Goal: Transaction & Acquisition: Obtain resource

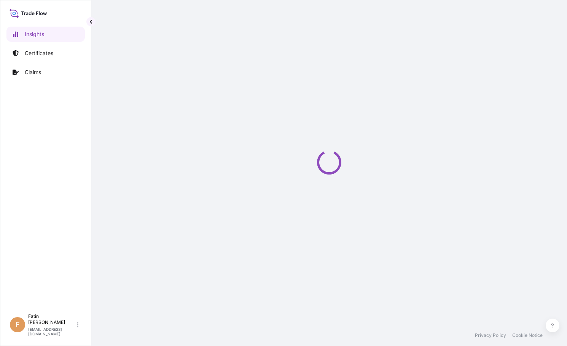
select select "2025"
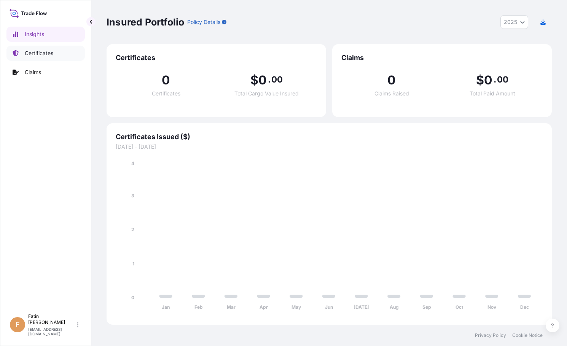
click at [45, 57] on p "Certificates" at bounding box center [39, 53] width 29 height 8
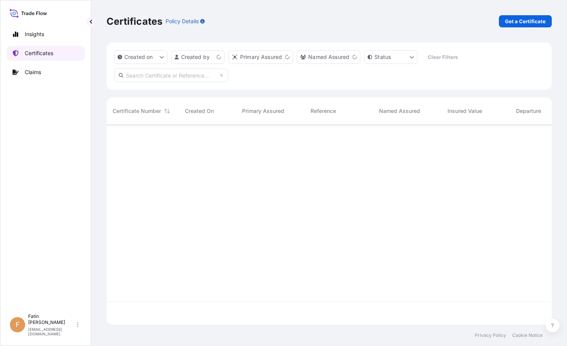
scroll to position [199, 440]
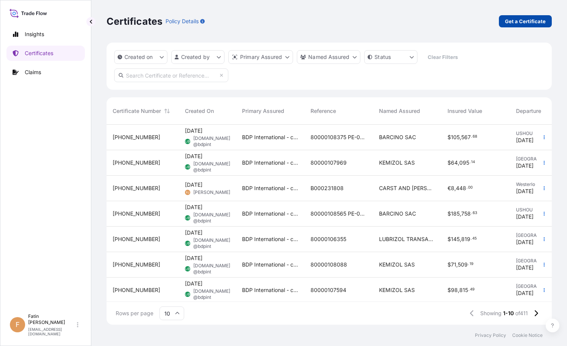
click at [516, 21] on p "Get a Certificate" at bounding box center [525, 22] width 41 height 8
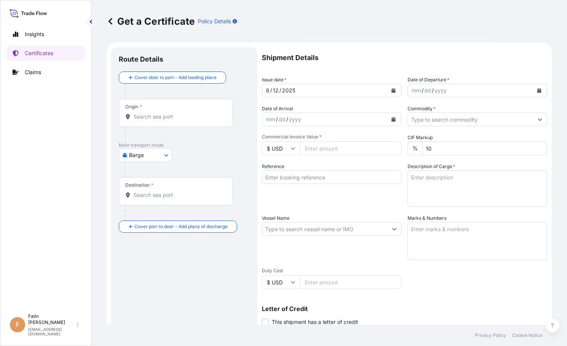
click at [168, 154] on body "Insights Certificates Claims F Fatin Japridin [EMAIL_ADDRESS][DOMAIN_NAME] Get …" at bounding box center [283, 173] width 567 height 346
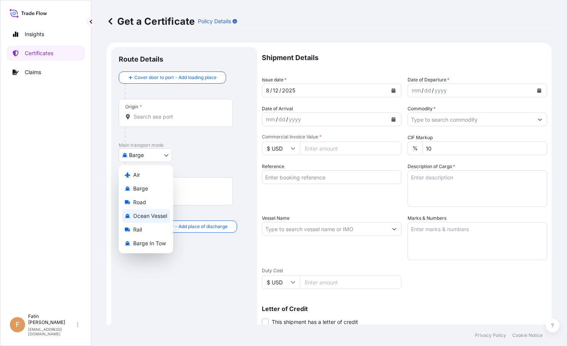
click at [152, 215] on span "Ocean Vessel" at bounding box center [150, 216] width 34 height 8
select select "Ocean Vessel"
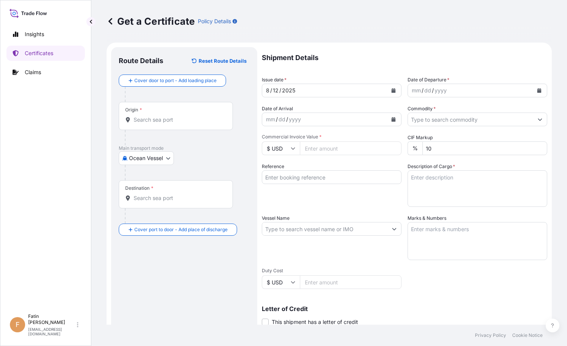
drag, startPoint x: 275, startPoint y: 22, endPoint x: 287, endPoint y: 36, distance: 18.1
click at [275, 22] on div "Get a Certificate Policy Details" at bounding box center [329, 21] width 445 height 12
click at [538, 91] on icon "Calendar" at bounding box center [540, 90] width 4 height 5
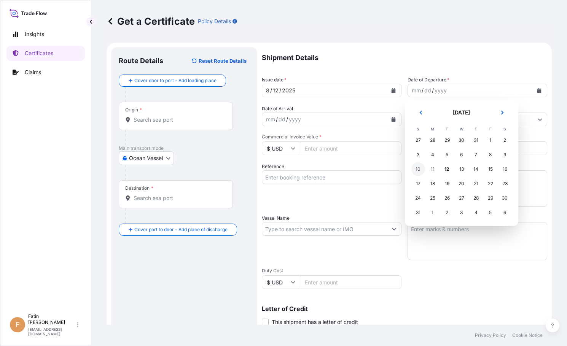
click at [420, 171] on div "10" at bounding box center [419, 170] width 14 height 14
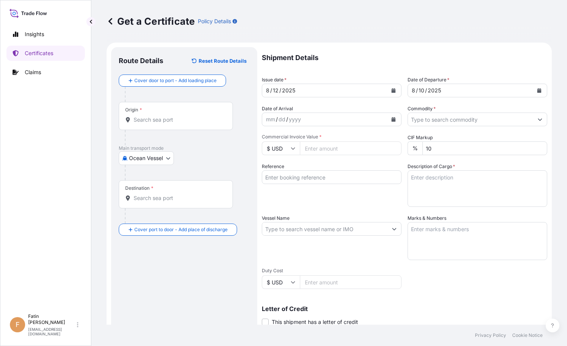
click at [218, 296] on div "Route Details Reset Route Details Cover door to port - Add loading place Place …" at bounding box center [184, 239] width 131 height 369
click at [393, 121] on button "Calendar" at bounding box center [394, 119] width 12 height 12
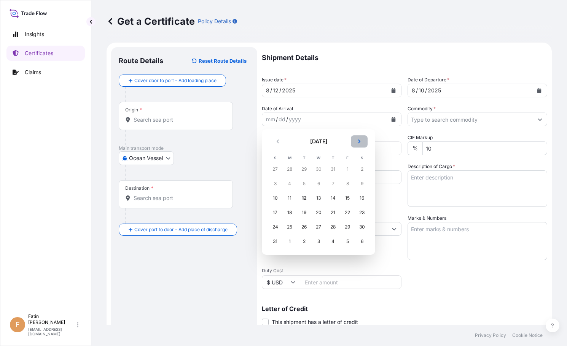
click at [358, 145] on button "Next" at bounding box center [359, 142] width 17 height 12
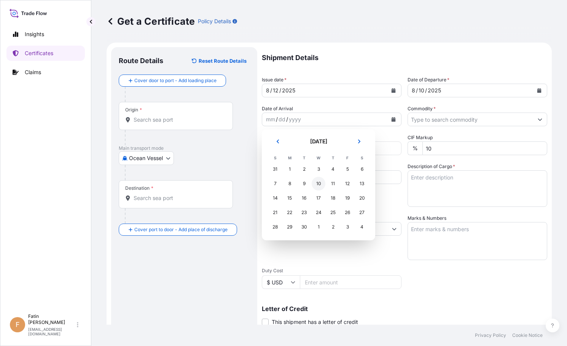
click at [316, 183] on div "10" at bounding box center [319, 184] width 14 height 14
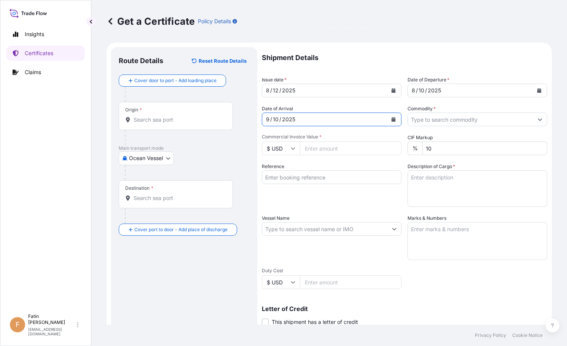
click at [533, 122] on button "Show suggestions" at bounding box center [540, 120] width 14 height 14
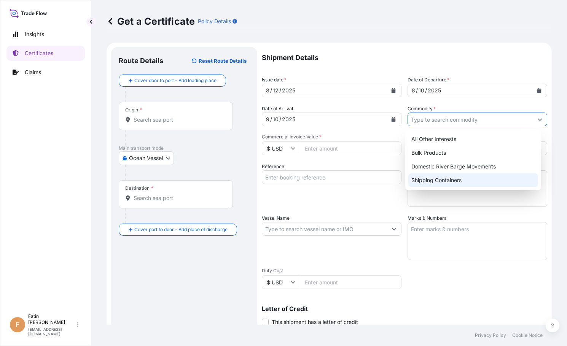
click at [452, 183] on div "Shipping Containers" at bounding box center [473, 181] width 130 height 14
type input "Shipping Containers"
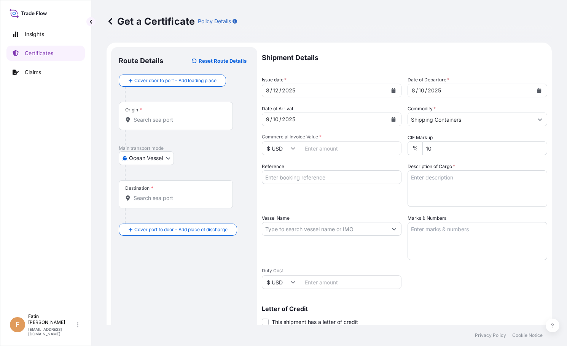
click at [167, 280] on div "Route Details Reset Route Details Cover door to port - Add loading place Place …" at bounding box center [184, 239] width 131 height 369
drag, startPoint x: 318, startPoint y: 180, endPoint x: 321, endPoint y: 176, distance: 4.6
click at [318, 180] on input "Reference" at bounding box center [332, 178] width 140 height 14
paste input "B000233255"
type input "B000233255"
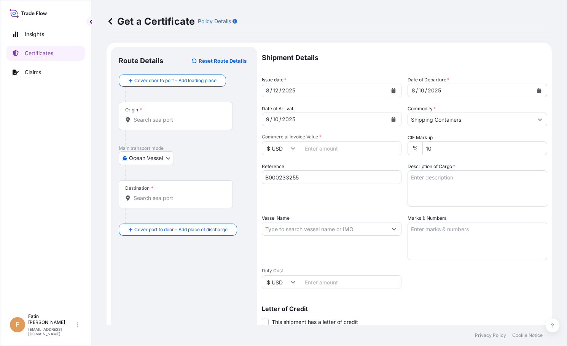
drag, startPoint x: 217, startPoint y: 288, endPoint x: 231, endPoint y: 275, distance: 18.6
click at [217, 288] on div "Route Details Reset Route Details Cover door to port - Add loading place Place …" at bounding box center [184, 239] width 131 height 369
click at [316, 147] on input "Commercial Invoice Value *" at bounding box center [351, 149] width 102 height 14
paste input "9376.40"
type input "9376.40"
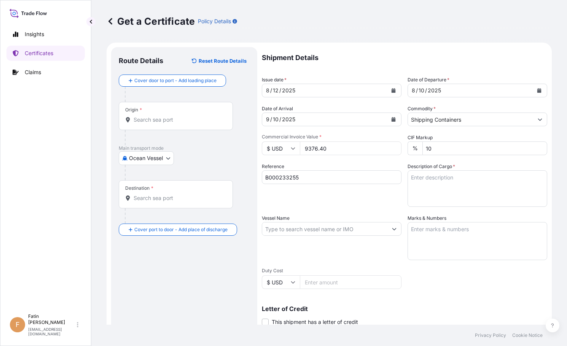
click at [201, 297] on div "Route Details Reset Route Details Cover door to port - Add loading place Place …" at bounding box center [184, 239] width 131 height 369
click at [322, 227] on input "Vessel Name" at bounding box center [324, 229] width 125 height 14
paste input "HYUNDAI EARTH"
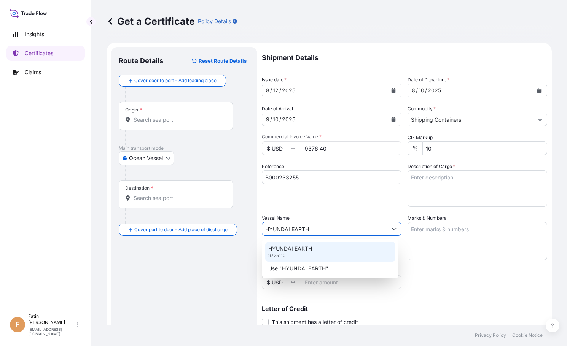
click at [323, 247] on div "HYUNDAI EARTH 9725110" at bounding box center [330, 252] width 130 height 20
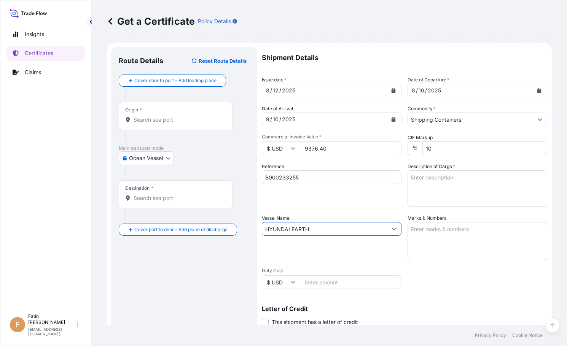
type input "HYUNDAI EARTH"
click at [152, 119] on input "Origin *" at bounding box center [179, 120] width 90 height 8
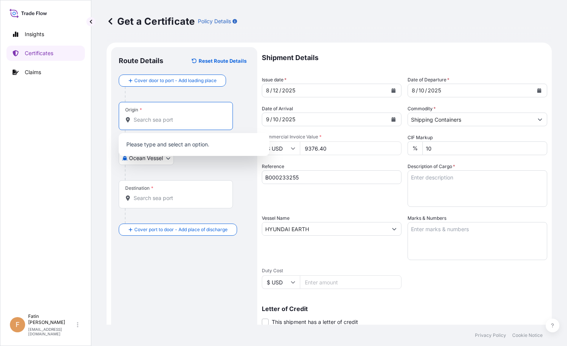
paste input "SANT CUGAT DEL [PERSON_NAME]"
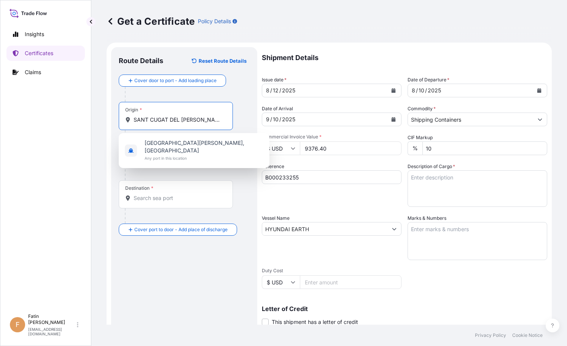
drag, startPoint x: 168, startPoint y: 119, endPoint x: 205, endPoint y: 117, distance: 37.4
click at [205, 117] on input "SANT CUGAT DEL [PERSON_NAME]" at bounding box center [179, 120] width 90 height 8
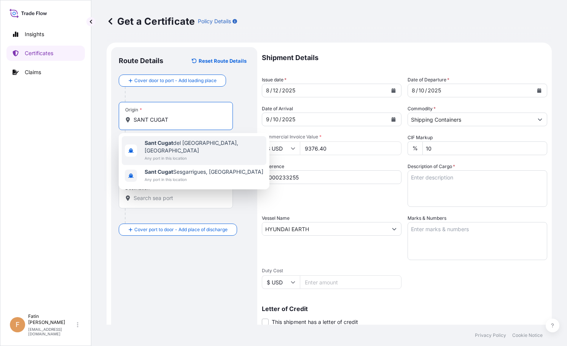
click at [201, 145] on span "[GEOGRAPHIC_DATA][PERSON_NAME], [GEOGRAPHIC_DATA]" at bounding box center [204, 146] width 119 height 15
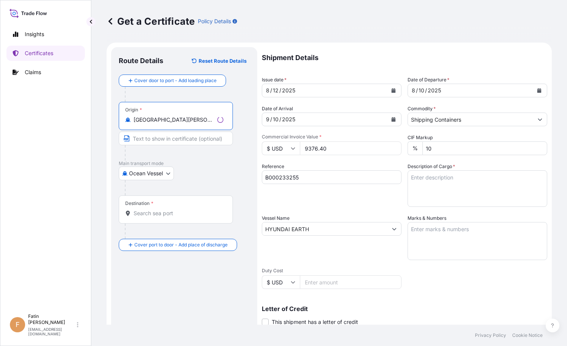
type input "[GEOGRAPHIC_DATA][PERSON_NAME], [GEOGRAPHIC_DATA]"
click at [162, 216] on input "Destination *" at bounding box center [179, 214] width 90 height 8
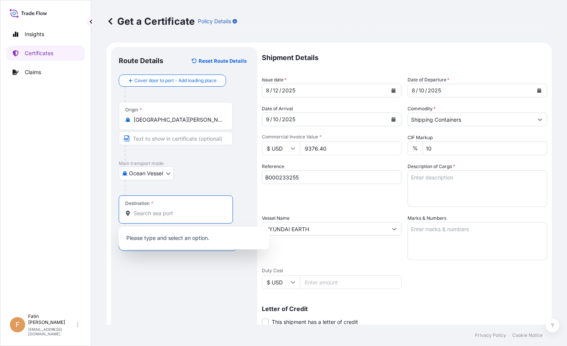
paste input "NHAVA SHEVA, [GEOGRAPHIC_DATA]"
drag, startPoint x: 169, startPoint y: 215, endPoint x: 199, endPoint y: 215, distance: 29.3
click at [199, 215] on input "NHAVA SHEVA, [GEOGRAPHIC_DATA]" at bounding box center [174, 214] width 81 height 8
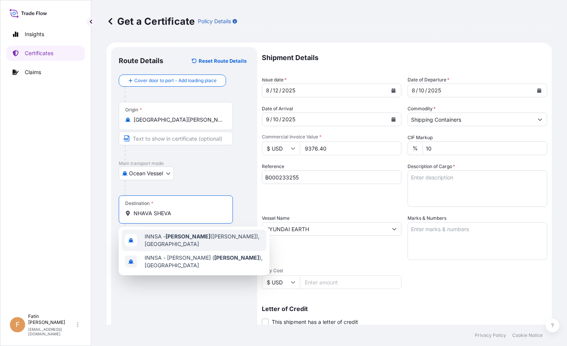
click at [204, 238] on span "INNSA - [GEOGRAPHIC_DATA] ([PERSON_NAME]), [GEOGRAPHIC_DATA]" at bounding box center [204, 240] width 119 height 15
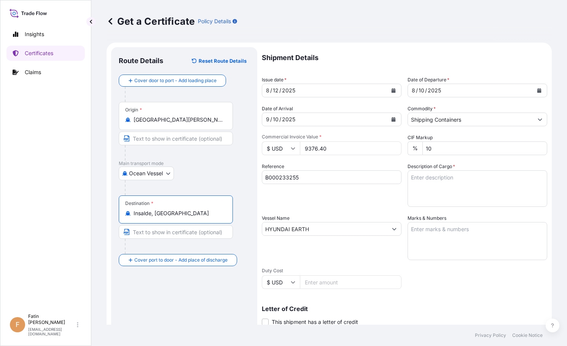
drag, startPoint x: 182, startPoint y: 212, endPoint x: 132, endPoint y: 217, distance: 49.7
click at [132, 217] on div "Insalde, [GEOGRAPHIC_DATA]" at bounding box center [175, 214] width 101 height 8
click at [281, 199] on div "Reference B000233255" at bounding box center [332, 185] width 140 height 44
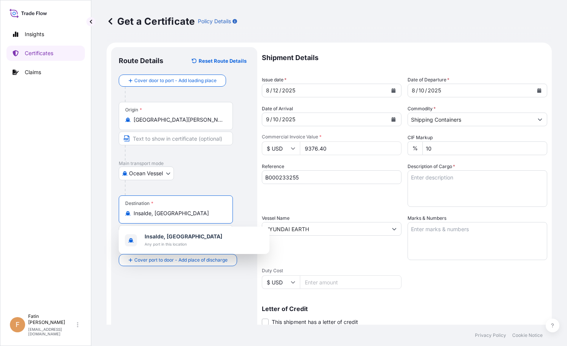
drag, startPoint x: 173, startPoint y: 213, endPoint x: 132, endPoint y: 215, distance: 41.2
click at [132, 215] on div "Insalde, [GEOGRAPHIC_DATA]" at bounding box center [175, 214] width 101 height 8
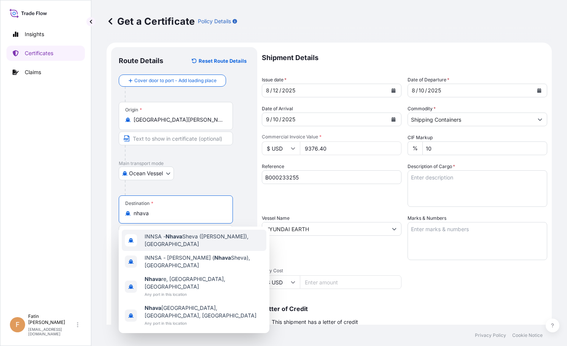
click at [187, 243] on span "INNSA - [GEOGRAPHIC_DATA] ([PERSON_NAME]), [GEOGRAPHIC_DATA]" at bounding box center [204, 240] width 119 height 15
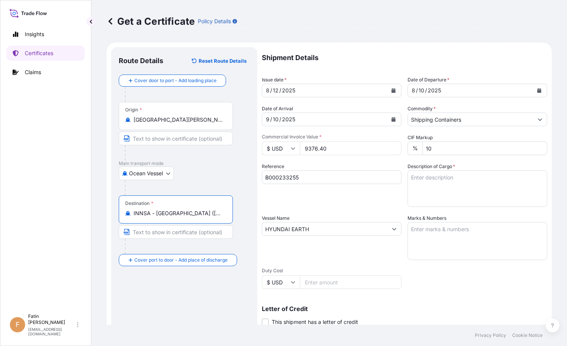
type input "INNSA - [GEOGRAPHIC_DATA] ([PERSON_NAME]), [GEOGRAPHIC_DATA]"
click at [421, 181] on textarea "Description of Cargo *" at bounding box center [478, 189] width 140 height 37
paste textarea "DRUMS LOADED ONTO 5 PALLETS LOADED INTO 1 LCL CARBOSET(R) CA-600E, PL DRUM PO 4…"
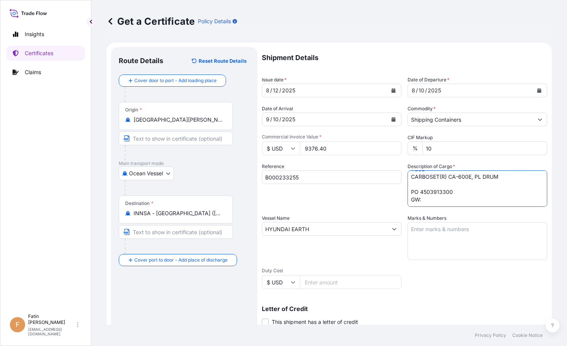
scroll to position [27, 0]
click at [427, 195] on textarea "20 DRUMS LOADED ONTO 5 PALLETS LOADED INTO 1 LCL CARBOSET(R) CA-600E, PL DRUM P…" at bounding box center [478, 189] width 140 height 37
paste textarea "4,305.0000"
click at [438, 203] on textarea "20 DRUMS LOADED ONTO 5 PALLETS LOADED INTO 1 LCL CARBOSET(R) CA-600E, PL DRUM P…" at bounding box center [478, 189] width 140 height 37
paste textarea "4,000.0000"
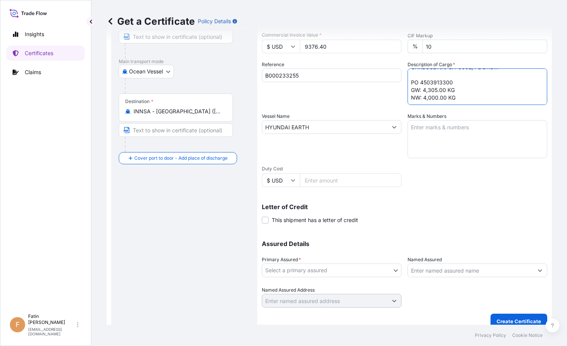
scroll to position [111, 0]
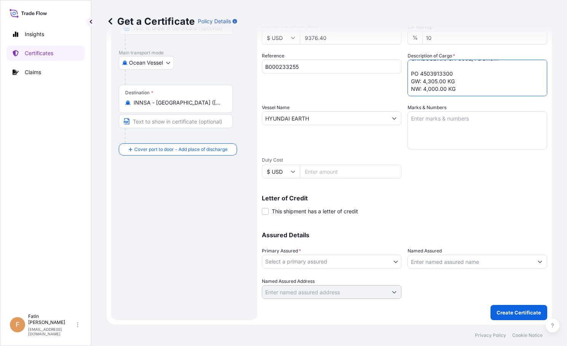
type textarea "20 DRUMS LOADED ONTO 5 PALLETS LOADED INTO 1 LCL CARBOSET(R) CA-600E, PL DRUM P…"
click at [440, 262] on input "Named Assured" at bounding box center [470, 262] width 125 height 14
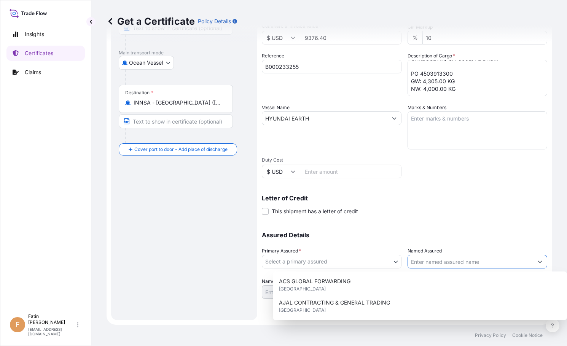
paste input "LUBRIZOL ADVANCED MATERIALS INDIA PRIVATE LIMITED"
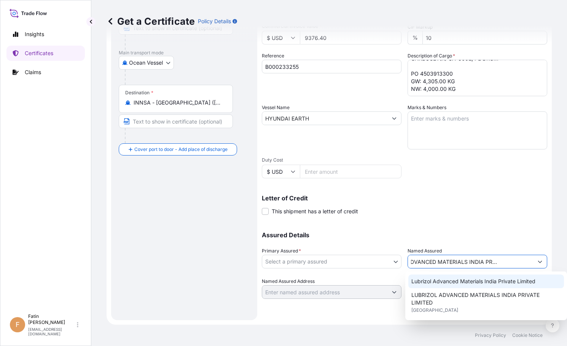
click at [449, 278] on div "Lubrizol Advanced Materials India Private Limited" at bounding box center [486, 282] width 156 height 14
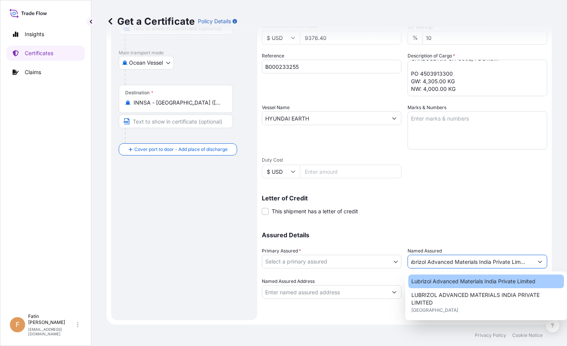
scroll to position [0, 8]
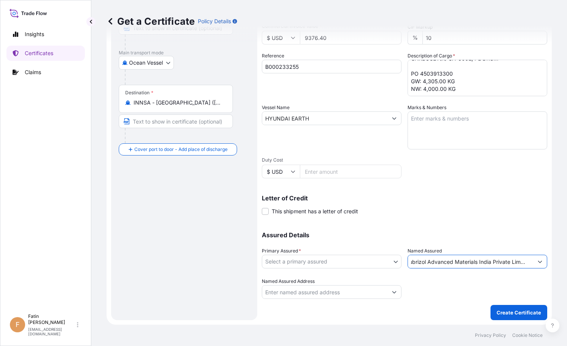
type input "Lubrizol Advanced Materials India Private Limited"
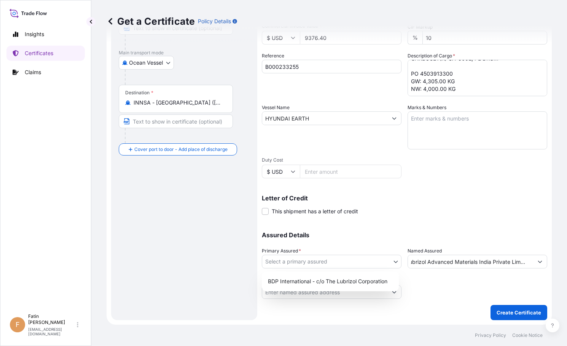
click at [378, 260] on body "0 options available. 13 options available. Insights Certificates Claims F Fatin…" at bounding box center [283, 173] width 567 height 346
click at [353, 283] on div "BDP International - c/o The Lubrizol Corporation" at bounding box center [330, 282] width 131 height 14
select select "31972"
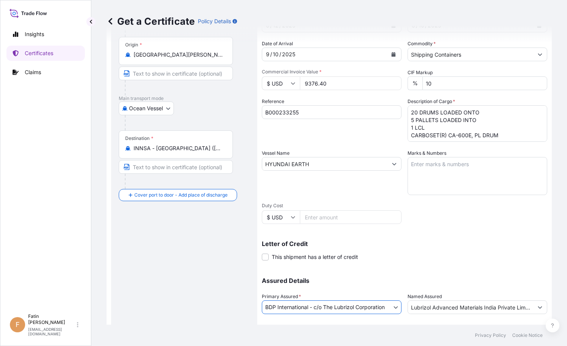
scroll to position [111, 0]
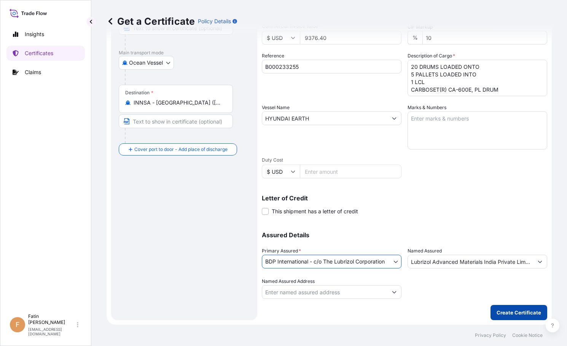
click at [506, 311] on p "Create Certificate" at bounding box center [519, 313] width 45 height 8
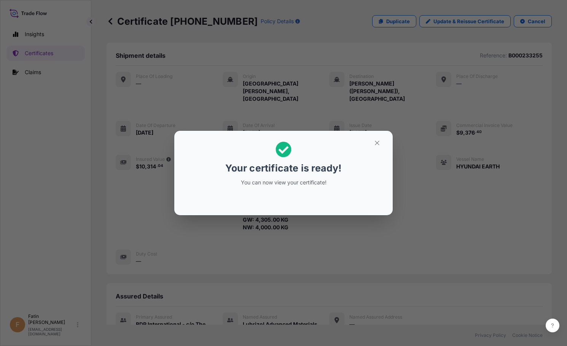
click at [239, 190] on div "Your certificate is ready! You can now view your certificate!" at bounding box center [283, 164] width 117 height 54
click at [378, 145] on icon "button" at bounding box center [377, 143] width 7 height 7
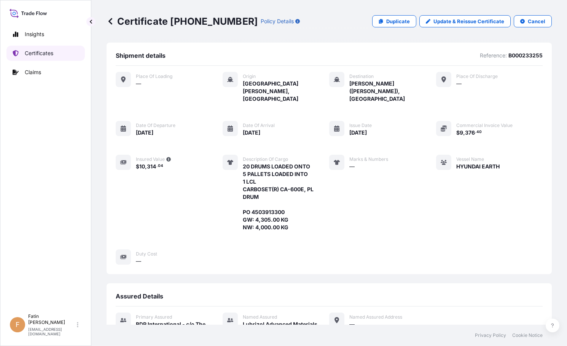
click at [38, 51] on p "Certificates" at bounding box center [39, 53] width 29 height 8
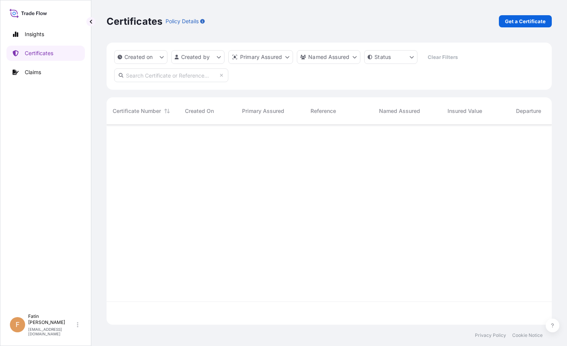
scroll to position [199, 440]
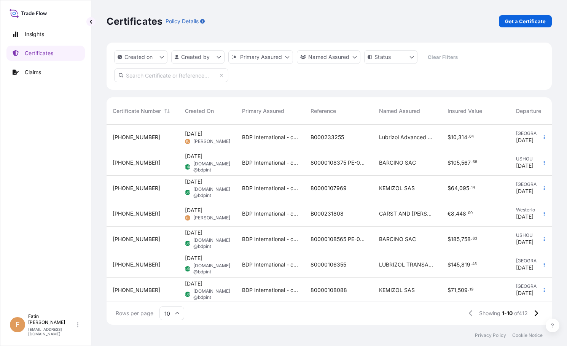
click at [63, 220] on div "Insights Certificates Claims" at bounding box center [45, 165] width 78 height 290
click at [544, 136] on icon "button" at bounding box center [544, 138] width 1 height 4
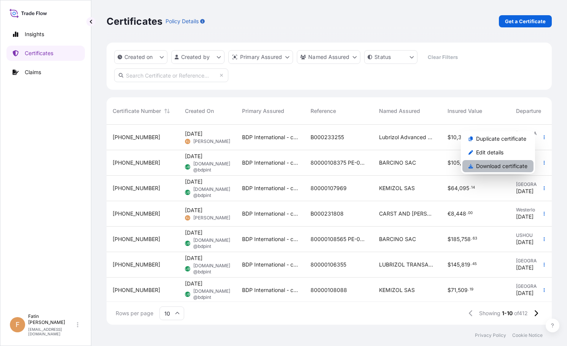
click at [508, 164] on p "Download certificate" at bounding box center [501, 167] width 51 height 8
